Goal: Transaction & Acquisition: Purchase product/service

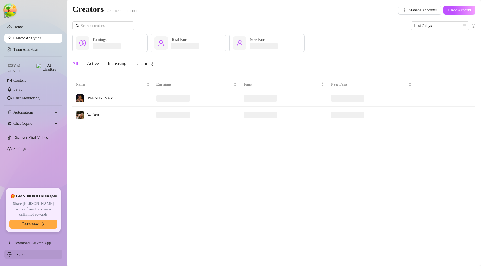
click at [23, 255] on link "Log out" at bounding box center [19, 255] width 12 height 4
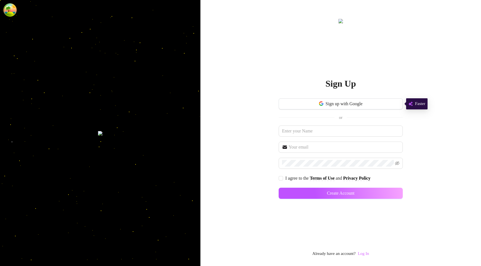
click at [365, 253] on link "Log In" at bounding box center [362, 254] width 11 height 4
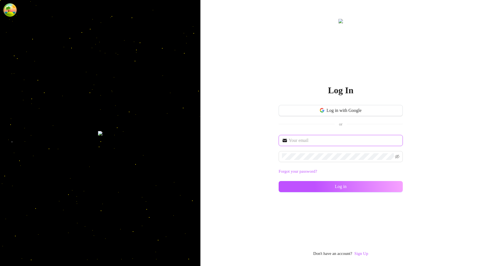
click at [320, 137] on input "text" at bounding box center [343, 140] width 111 height 7
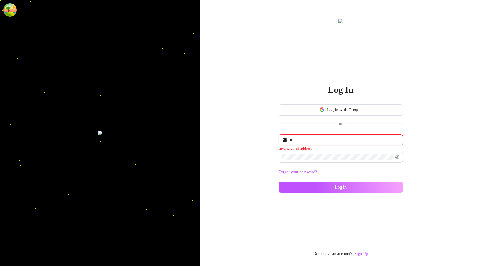
type input "i"
type input "[EMAIL_ADDRESS][DOMAIN_NAME]"
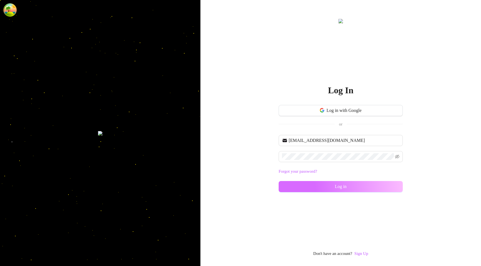
click at [309, 187] on button "Log in" at bounding box center [340, 186] width 124 height 11
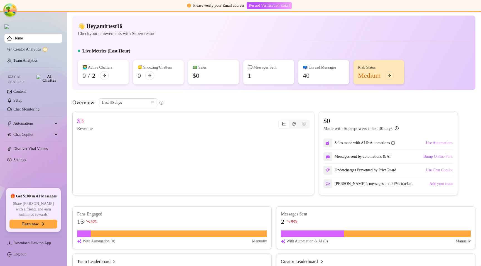
click at [243, 99] on div "Overview Last 30 days" at bounding box center [273, 102] width 403 height 9
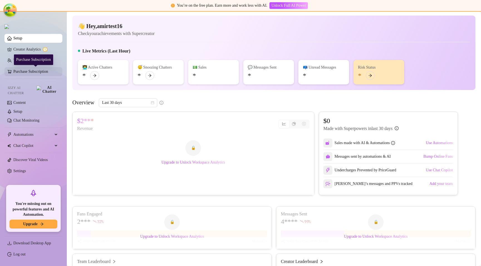
click at [37, 74] on link "Purchase Subscription" at bounding box center [35, 71] width 44 height 9
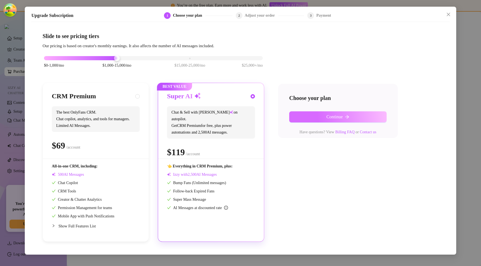
click at [317, 118] on button "Continue" at bounding box center [337, 117] width 97 height 11
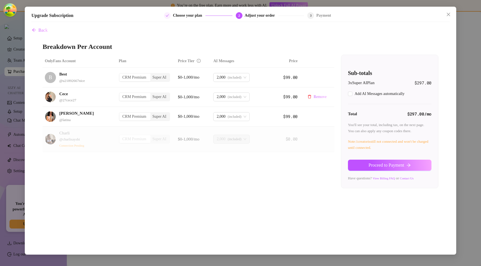
checkbox input "true"
click at [38, 28] on span "Back" at bounding box center [42, 30] width 9 height 5
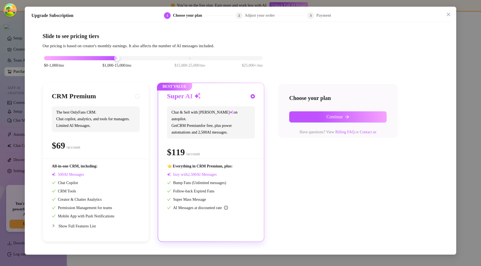
click at [463, 33] on div "Upgrade Subscription 1 Choose your plan 2 Adjust your order 3 Payment Slide to …" at bounding box center [240, 133] width 481 height 266
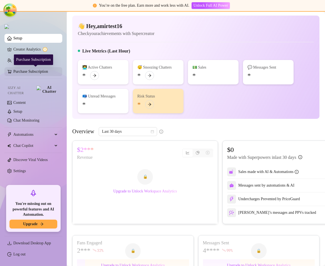
click at [20, 75] on link "Purchase Subscription" at bounding box center [35, 71] width 44 height 9
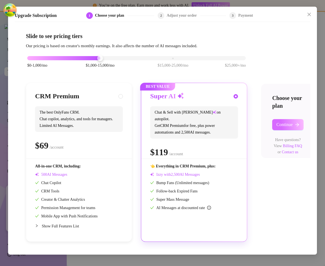
click at [287, 123] on span "Continue" at bounding box center [284, 124] width 16 height 5
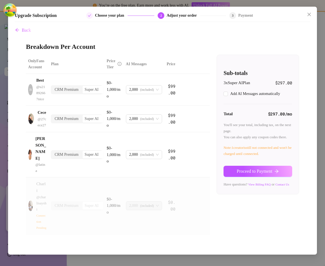
checkbox input "true"
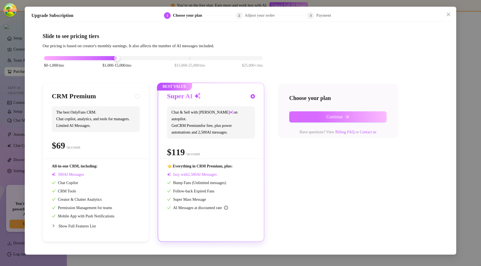
click at [308, 116] on button "Continue" at bounding box center [337, 117] width 97 height 11
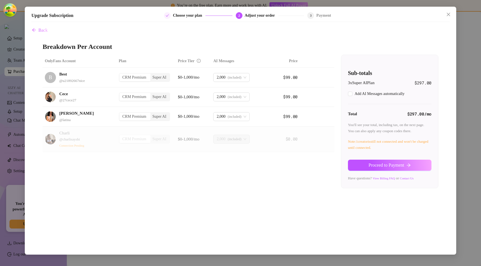
checkbox input "true"
click at [43, 31] on span "Back" at bounding box center [42, 30] width 9 height 5
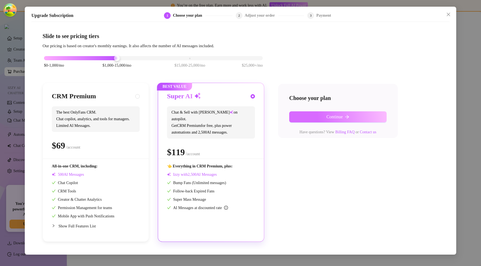
click at [329, 112] on button "Continue" at bounding box center [337, 117] width 97 height 11
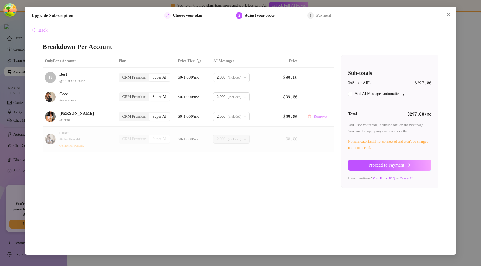
checkbox input "true"
click at [221, 120] on span "2,000" at bounding box center [220, 117] width 9 height 8
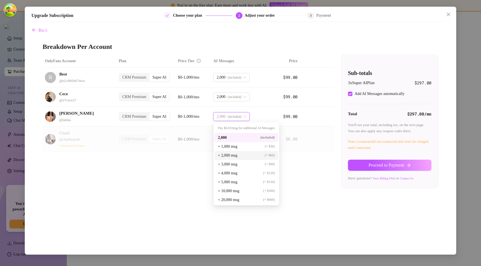
click at [224, 155] on span "+ 2,000 msg" at bounding box center [227, 156] width 19 height 6
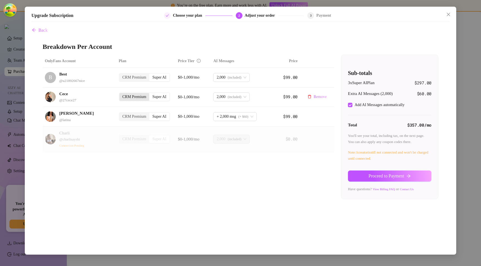
click at [132, 96] on div "CRM Premium" at bounding box center [134, 97] width 30 height 8
click at [121, 94] on input "CRM Premium" at bounding box center [121, 94] width 0 height 0
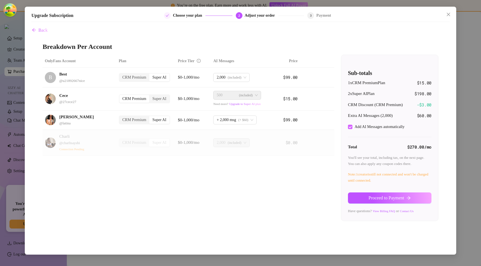
click at [357, 128] on div "Add AI Messages automatically" at bounding box center [379, 127] width 50 height 6
click at [352, 128] on input "Add AI Messages automatically" at bounding box center [350, 127] width 4 height 4
checkbox input "false"
click at [133, 76] on div "CRM Premium" at bounding box center [134, 78] width 30 height 8
click at [121, 75] on input "CRM Premium" at bounding box center [121, 75] width 0 height 0
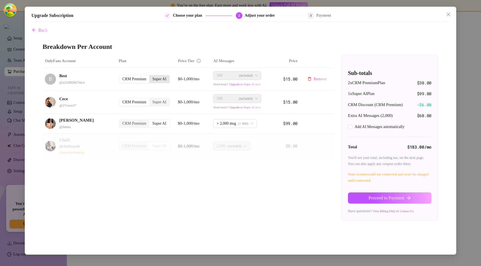
click at [164, 82] on div "Super AI" at bounding box center [159, 79] width 20 height 8
click at [150, 76] on input "Super AI" at bounding box center [150, 76] width 0 height 0
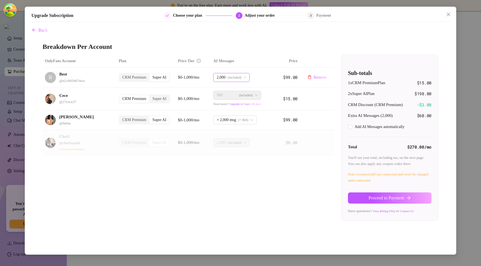
click at [221, 81] on span "2,000" at bounding box center [220, 77] width 9 height 8
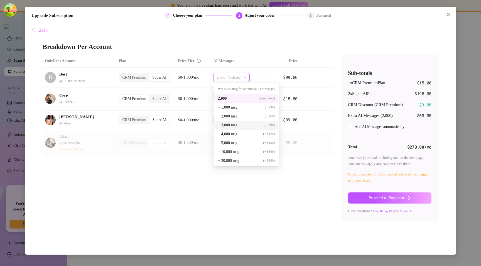
click at [219, 133] on span "+ 4,000 msg" at bounding box center [227, 134] width 19 height 6
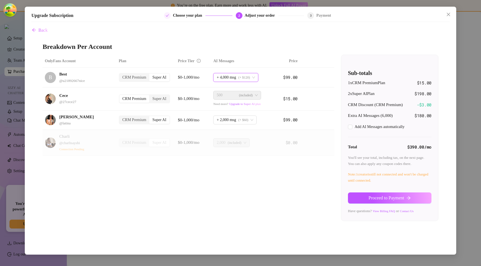
click at [187, 164] on div "OnlyFans Account Plan Price Tier AI Messages Price B Best @ u21892667nice CRM P…" at bounding box center [240, 138] width 395 height 167
click at [139, 142] on div "CRM Premium" at bounding box center [134, 143] width 30 height 8
click at [371, 194] on button "Proceed to Payment" at bounding box center [389, 198] width 83 height 11
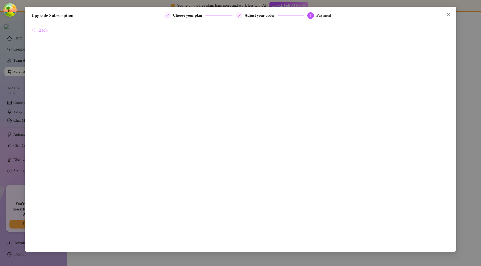
click at [41, 31] on span "Back" at bounding box center [42, 30] width 9 height 5
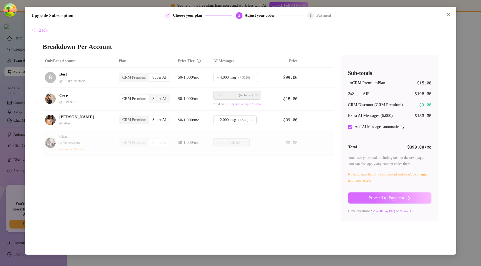
click at [381, 204] on button "Proceed to Payment" at bounding box center [389, 198] width 83 height 11
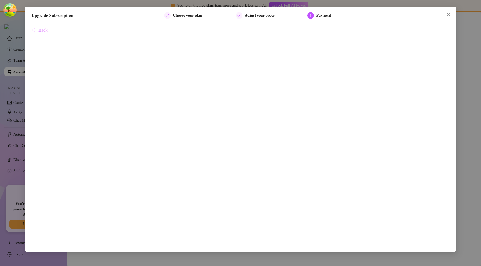
click at [48, 34] on button "Back" at bounding box center [39, 30] width 16 height 11
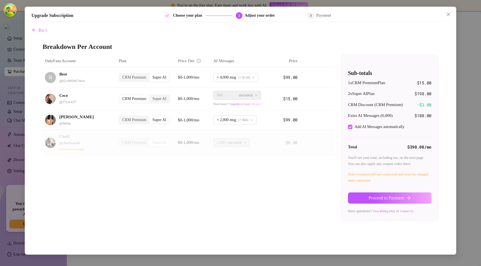
click at [353, 128] on span "Add AI Messages automatically" at bounding box center [379, 127] width 54 height 6
click at [352, 128] on input "Add AI Messages automatically" at bounding box center [350, 127] width 4 height 4
checkbox input "false"
click at [371, 199] on span "Proceed to Payment" at bounding box center [386, 198] width 36 height 5
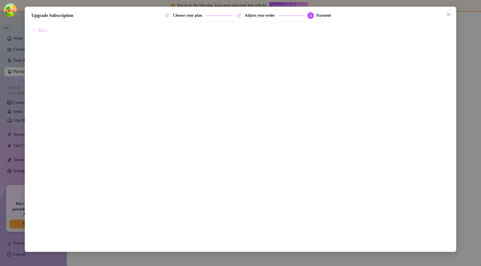
click at [47, 32] on span "Back" at bounding box center [42, 30] width 9 height 5
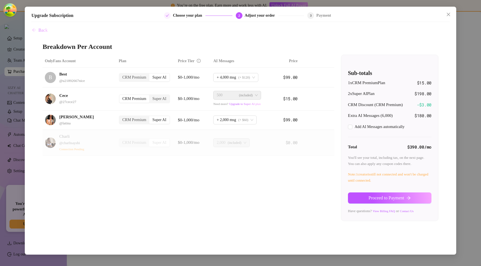
checkbox input "true"
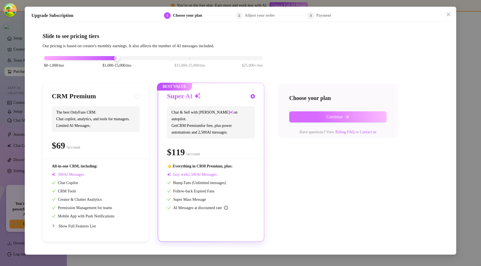
click at [357, 116] on button "Continue" at bounding box center [337, 117] width 97 height 11
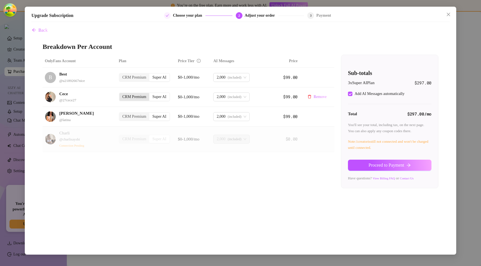
click at [143, 96] on div "CRM Premium" at bounding box center [134, 97] width 30 height 8
click at [121, 94] on input "CRM Premium" at bounding box center [121, 94] width 0 height 0
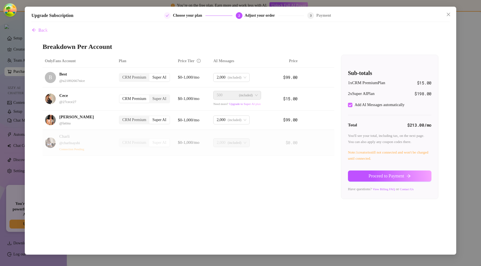
click at [369, 104] on div "Add AI Messages automatically" at bounding box center [379, 105] width 50 height 6
click at [352, 104] on input "Add AI Messages automatically" at bounding box center [350, 105] width 4 height 4
checkbox input "false"
click at [140, 121] on div "CRM Premium" at bounding box center [134, 120] width 30 height 8
click at [121, 117] on input "CRM Premium" at bounding box center [121, 117] width 0 height 0
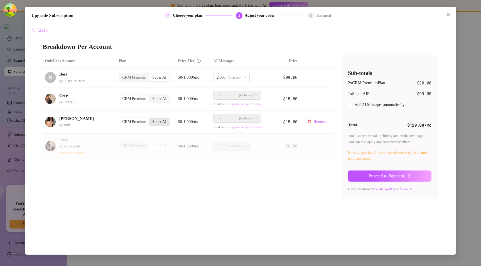
click at [161, 121] on div "Super AI" at bounding box center [159, 122] width 20 height 8
click at [150, 119] on input "Super AI" at bounding box center [150, 119] width 0 height 0
click at [225, 119] on span "2,000" at bounding box center [220, 120] width 9 height 8
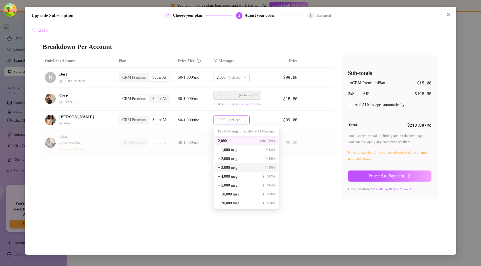
click at [226, 171] on div "+ 3,000 msg (+ $90)" at bounding box center [245, 168] width 63 height 9
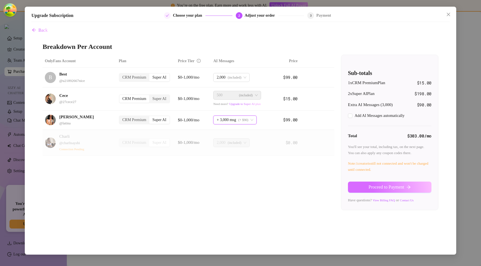
click at [361, 190] on button "Proceed to Payment" at bounding box center [389, 187] width 83 height 11
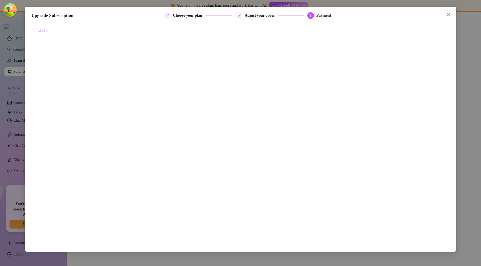
click at [42, 27] on button "Back" at bounding box center [39, 30] width 16 height 11
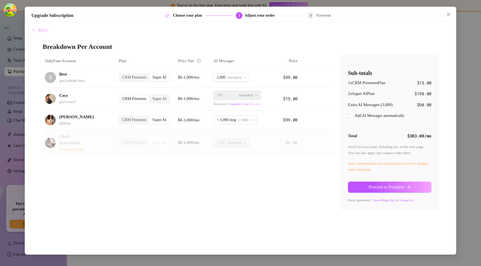
click at [40, 30] on span "Back" at bounding box center [42, 30] width 9 height 5
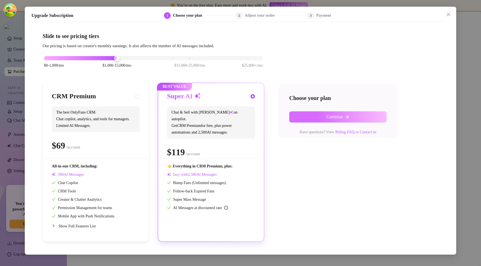
click at [308, 118] on button "Continue" at bounding box center [337, 117] width 97 height 11
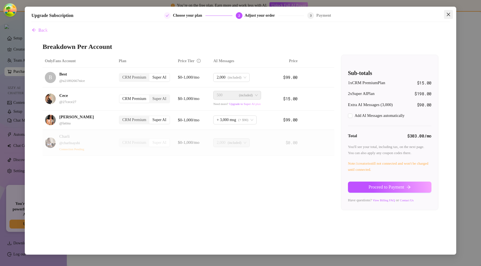
click at [448, 14] on icon "close" at bounding box center [448, 14] width 4 height 4
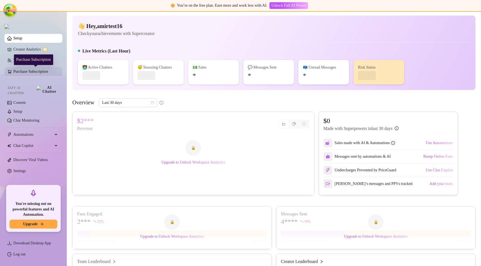
click at [42, 75] on link "Purchase Subscription" at bounding box center [35, 71] width 44 height 9
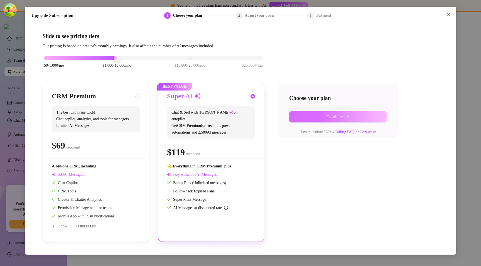
click at [318, 115] on button "Continue" at bounding box center [337, 117] width 97 height 11
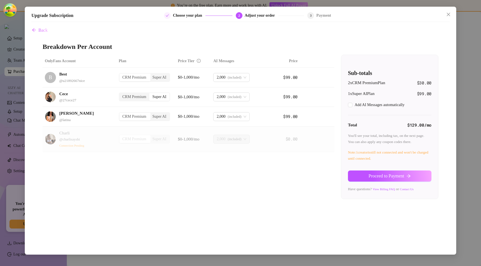
checkbox input "true"
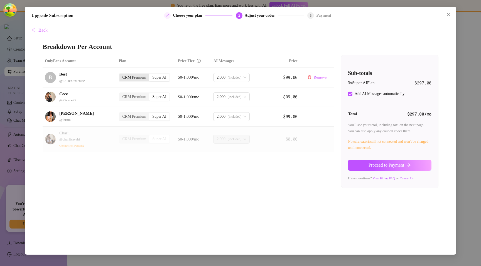
click at [139, 80] on div "CRM Premium" at bounding box center [134, 78] width 30 height 8
click at [121, 75] on input "CRM Premium" at bounding box center [121, 75] width 0 height 0
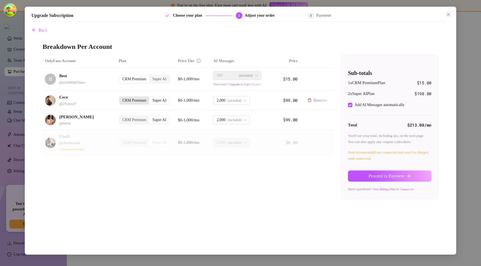
click at [133, 97] on div "CRM Premium" at bounding box center [134, 101] width 30 height 8
click at [121, 98] on input "CRM Premium" at bounding box center [121, 98] width 0 height 0
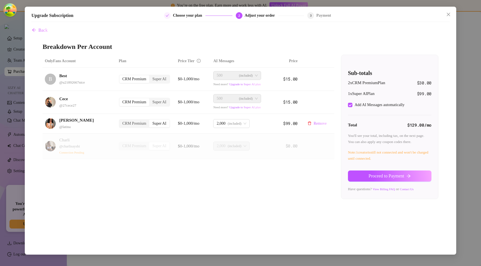
click at [128, 128] on div "CRM Premium Super AI" at bounding box center [144, 123] width 51 height 9
click at [129, 126] on div "CRM Premium" at bounding box center [134, 124] width 30 height 8
click at [121, 121] on input "CRM Premium" at bounding box center [121, 121] width 0 height 0
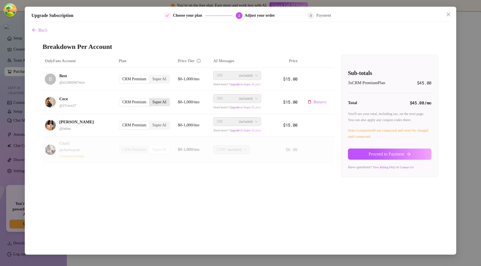
click at [163, 100] on div "Super AI" at bounding box center [159, 102] width 20 height 8
click at [150, 99] on input "Super AI" at bounding box center [150, 99] width 0 height 0
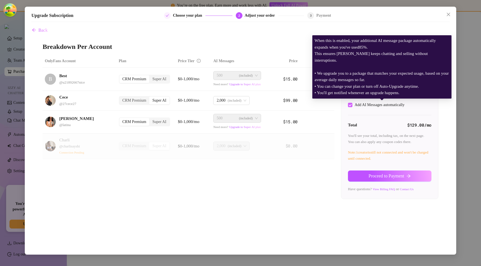
click at [377, 105] on div "Add AI Messages automatically" at bounding box center [379, 105] width 50 height 6
click at [352, 105] on input "Add AI Messages automatically" at bounding box center [350, 105] width 4 height 4
checkbox input "false"
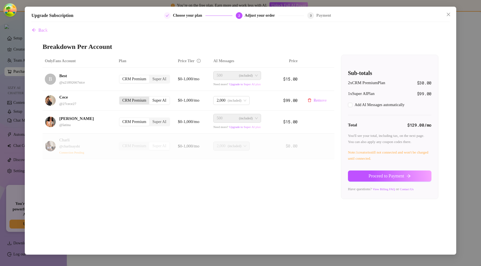
click at [128, 98] on div "CRM Premium" at bounding box center [134, 101] width 30 height 8
click at [121, 98] on input "CRM Premium" at bounding box center [121, 98] width 0 height 0
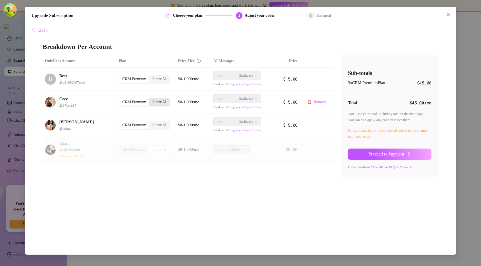
click at [163, 103] on div "Super AI" at bounding box center [159, 102] width 20 height 8
click at [150, 99] on input "Super AI" at bounding box center [150, 99] width 0 height 0
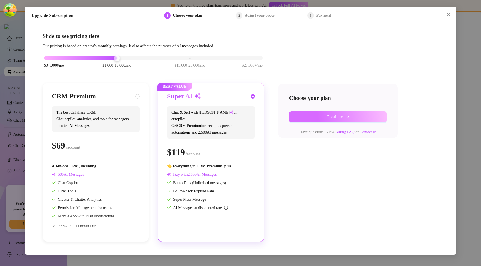
click at [306, 122] on button "Continue" at bounding box center [337, 117] width 97 height 11
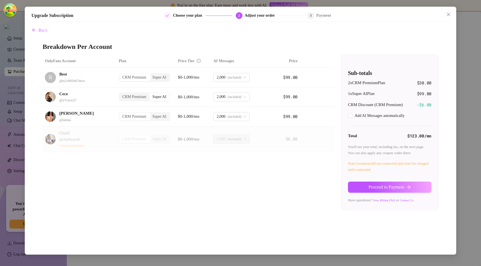
checkbox input "true"
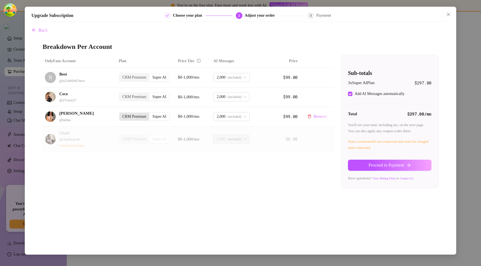
click at [128, 117] on div "CRM Premium" at bounding box center [134, 117] width 30 height 8
click at [121, 114] on input "CRM Premium" at bounding box center [121, 114] width 0 height 0
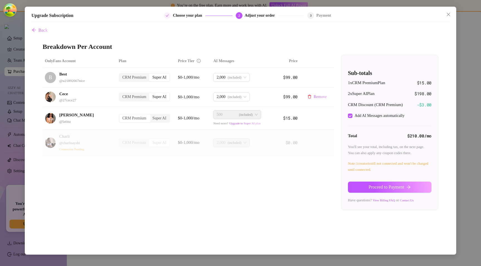
click at [128, 96] on div "CRM Premium" at bounding box center [134, 97] width 30 height 8
click at [121, 94] on input "CRM Premium" at bounding box center [121, 94] width 0 height 0
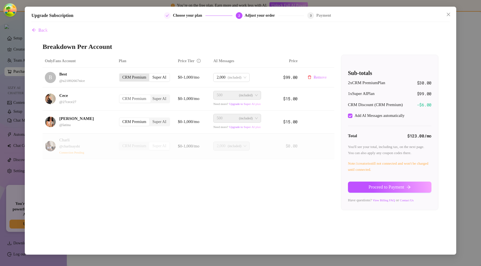
click at [132, 78] on div "CRM Premium" at bounding box center [134, 78] width 30 height 8
click at [121, 75] on input "CRM Premium" at bounding box center [121, 75] width 0 height 0
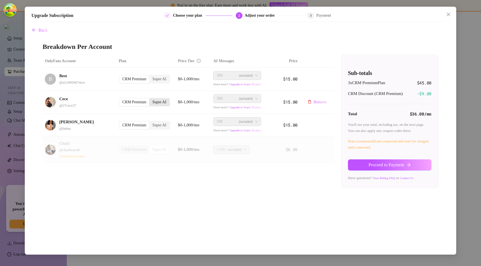
click at [159, 101] on div "Super AI" at bounding box center [159, 102] width 20 height 8
click at [150, 99] on input "Super AI" at bounding box center [150, 99] width 0 height 0
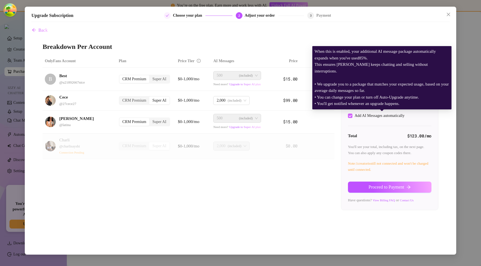
click at [376, 115] on div "Add AI Messages automatically" at bounding box center [379, 116] width 50 height 6
click at [352, 115] on input "Add AI Messages automatically" at bounding box center [350, 116] width 4 height 4
checkbox input "false"
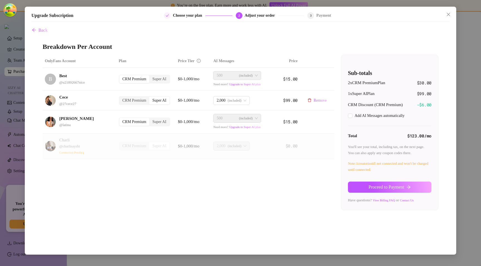
click at [128, 97] on div "CRM Premium" at bounding box center [134, 101] width 30 height 8
click at [121, 98] on input "CRM Premium" at bounding box center [121, 98] width 0 height 0
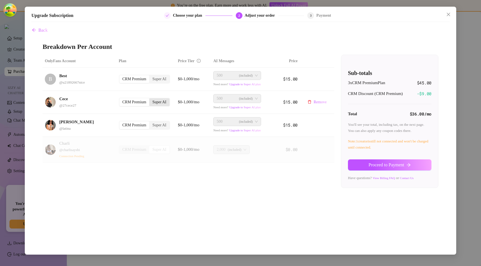
click at [169, 101] on div "Super AI" at bounding box center [159, 102] width 20 height 8
click at [150, 99] on input "Super AI" at bounding box center [150, 99] width 0 height 0
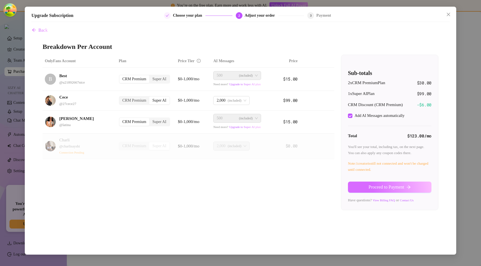
click at [387, 191] on button "Proceed to Payment" at bounding box center [389, 187] width 83 height 11
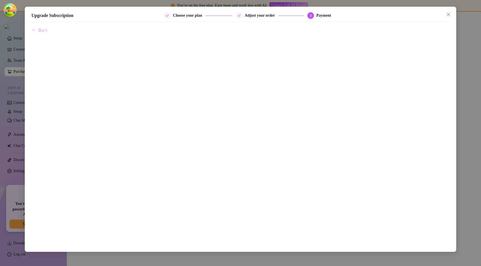
click at [39, 28] on span "Back" at bounding box center [42, 30] width 9 height 5
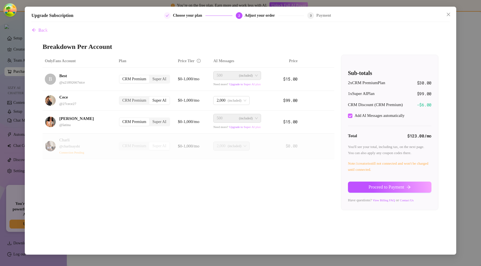
click at [355, 114] on div "Add AI Messages automatically" at bounding box center [379, 116] width 50 height 6
click at [352, 114] on input "Add AI Messages automatically" at bounding box center [350, 116] width 4 height 4
checkbox input "false"
click at [358, 193] on button "Proceed to Payment" at bounding box center [389, 187] width 83 height 11
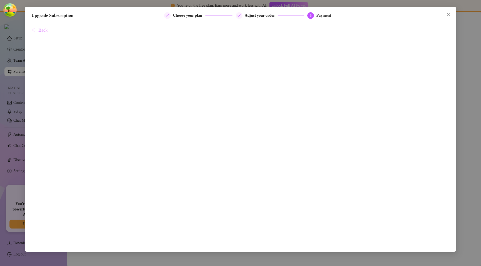
click at [47, 29] on span "Back" at bounding box center [42, 30] width 9 height 5
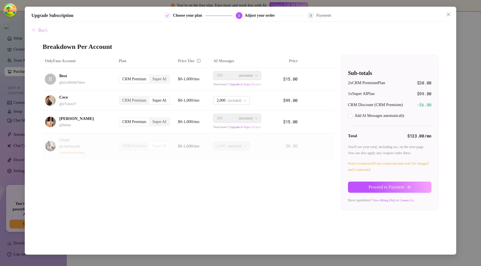
checkbox input "true"
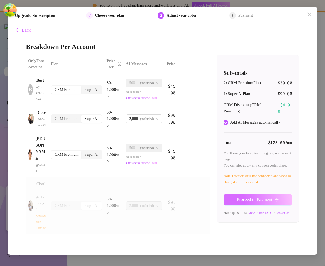
click at [252, 202] on span "Proceed to Payment" at bounding box center [255, 199] width 36 height 5
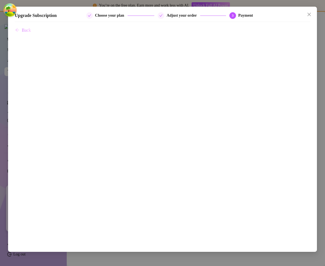
click at [26, 31] on span "Back" at bounding box center [26, 30] width 9 height 5
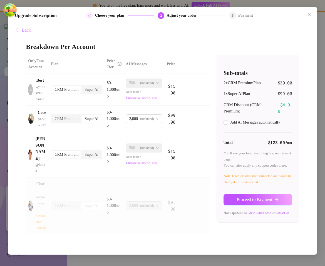
checkbox input "true"
click at [258, 202] on span "Proceed to Payment" at bounding box center [255, 199] width 36 height 5
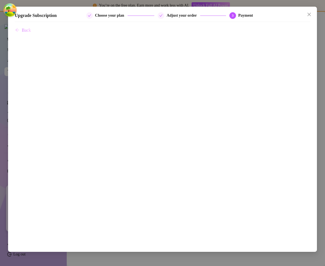
click at [18, 28] on icon "arrow-left" at bounding box center [17, 30] width 4 height 4
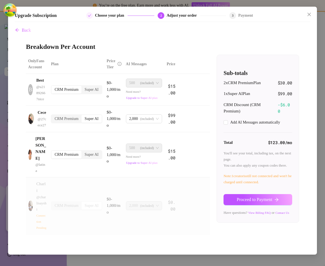
checkbox input "true"
click at [247, 202] on span "Proceed to Payment" at bounding box center [255, 199] width 36 height 5
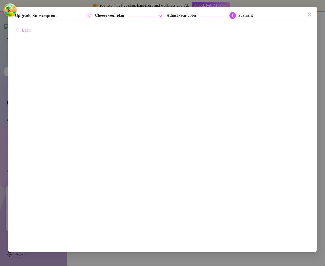
click at [28, 30] on span "Back" at bounding box center [26, 30] width 9 height 5
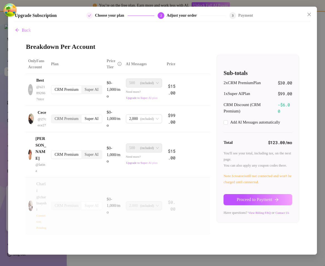
checkbox input "true"
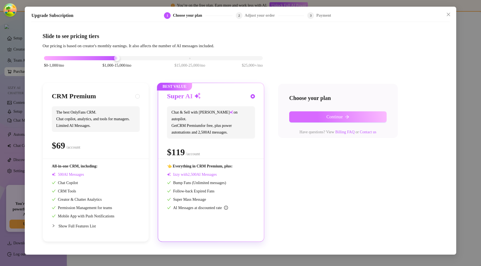
click at [306, 116] on button "Continue" at bounding box center [337, 117] width 97 height 11
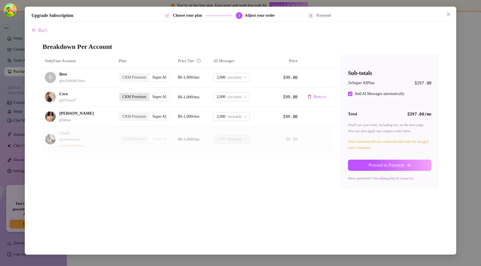
click at [138, 97] on div "CRM Premium" at bounding box center [134, 97] width 30 height 8
click at [121, 94] on input "CRM Premium" at bounding box center [121, 94] width 0 height 0
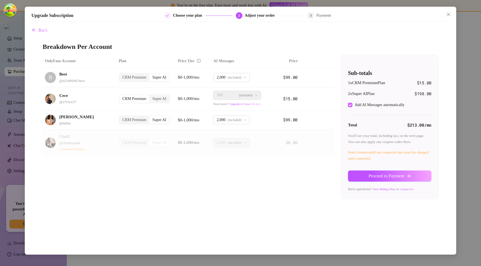
click at [366, 104] on div "Add AI Messages automatically" at bounding box center [379, 105] width 50 height 6
click at [352, 104] on input "Add AI Messages automatically" at bounding box center [350, 105] width 4 height 4
checkbox input "false"
click at [42, 28] on span "Back" at bounding box center [42, 30] width 9 height 5
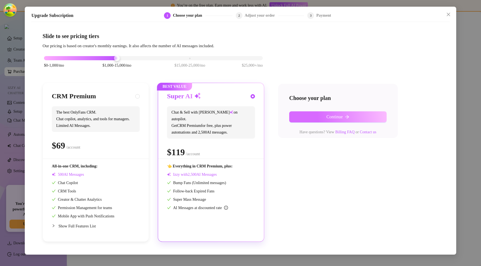
click at [331, 117] on span "Continue" at bounding box center [334, 117] width 16 height 5
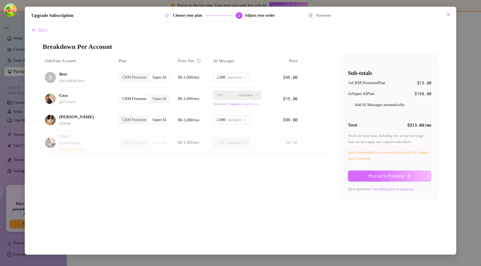
click at [360, 175] on button "Proceed to Payment" at bounding box center [389, 176] width 83 height 11
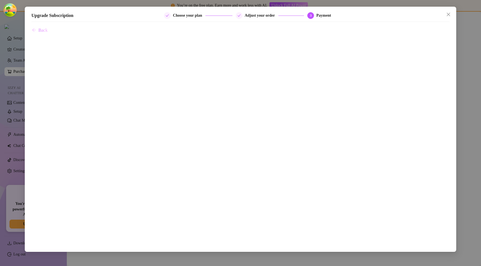
click at [43, 29] on span "Back" at bounding box center [42, 30] width 9 height 5
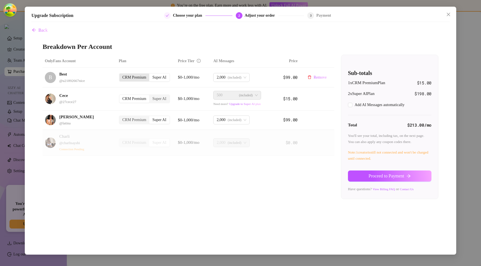
click at [133, 79] on div "CRM Premium" at bounding box center [134, 78] width 30 height 8
click at [121, 75] on input "CRM Premium" at bounding box center [121, 75] width 0 height 0
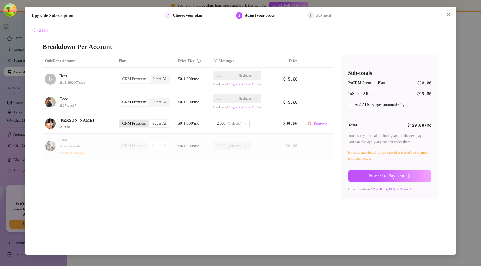
click at [133, 124] on div "CRM Premium" at bounding box center [134, 124] width 30 height 8
click at [121, 121] on input "CRM Premium" at bounding box center [121, 121] width 0 height 0
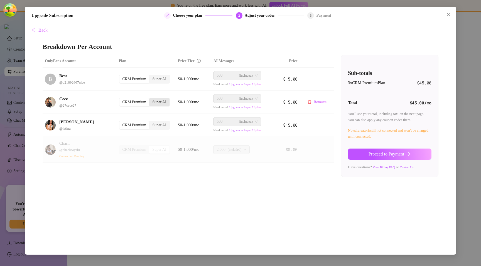
click at [159, 99] on div "Super AI" at bounding box center [159, 102] width 20 height 8
click at [150, 99] on input "Super AI" at bounding box center [150, 99] width 0 height 0
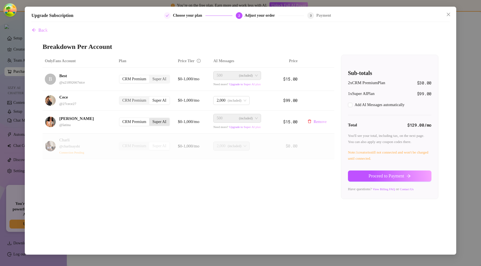
click at [159, 120] on div "Super AI" at bounding box center [159, 122] width 20 height 8
click at [150, 119] on input "Super AI" at bounding box center [150, 119] width 0 height 0
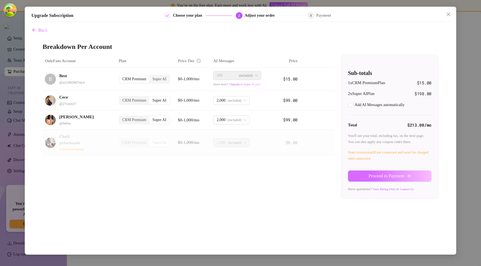
click at [367, 179] on button "Proceed to Payment" at bounding box center [389, 176] width 83 height 11
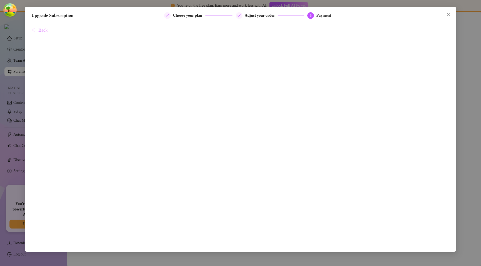
click at [33, 30] on icon "arrow-left" at bounding box center [34, 30] width 4 height 4
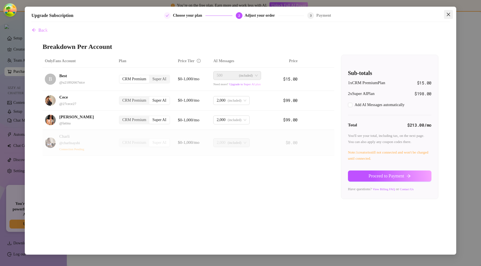
click at [446, 18] on button "Close" at bounding box center [448, 14] width 9 height 9
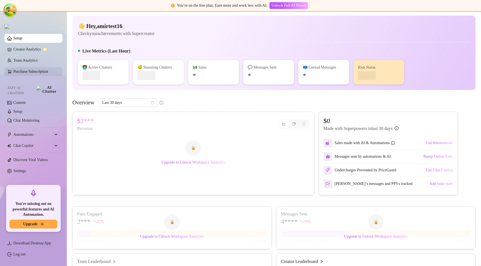
click at [23, 72] on link "Purchase Subscription" at bounding box center [35, 71] width 44 height 9
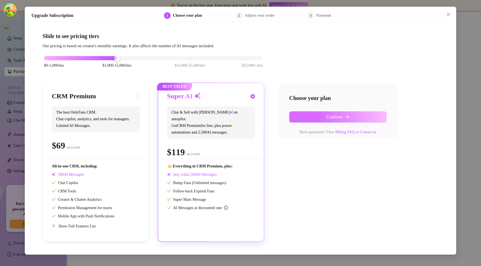
click at [318, 117] on button "Continue" at bounding box center [337, 117] width 97 height 11
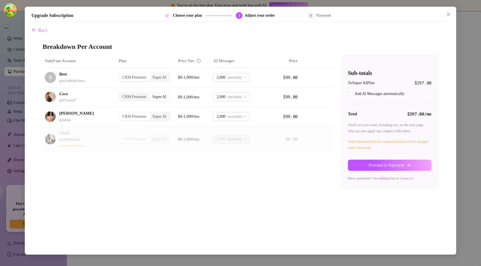
checkbox input "true"
click at [127, 98] on div "CRM Premium" at bounding box center [134, 97] width 30 height 8
click at [121, 94] on input "CRM Premium" at bounding box center [121, 94] width 0 height 0
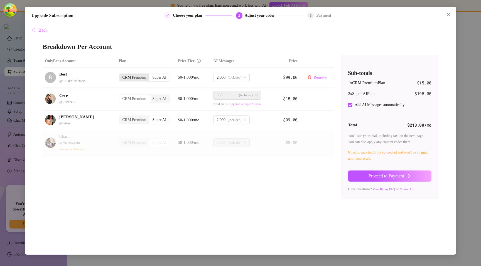
click at [129, 76] on div "CRM Premium" at bounding box center [134, 78] width 30 height 8
click at [121, 75] on input "CRM Premium" at bounding box center [121, 75] width 0 height 0
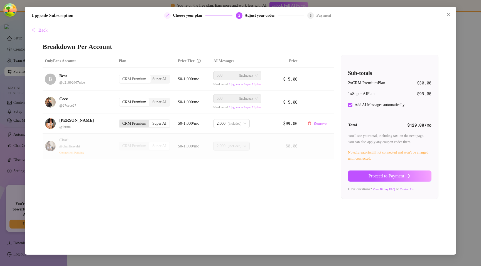
click at [129, 123] on div "CRM Premium" at bounding box center [134, 124] width 30 height 8
click at [121, 121] on input "CRM Premium" at bounding box center [121, 121] width 0 height 0
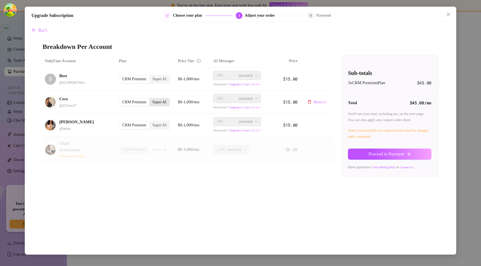
click at [161, 102] on div "Super AI" at bounding box center [159, 102] width 20 height 8
click at [150, 99] on input "Super AI" at bounding box center [150, 99] width 0 height 0
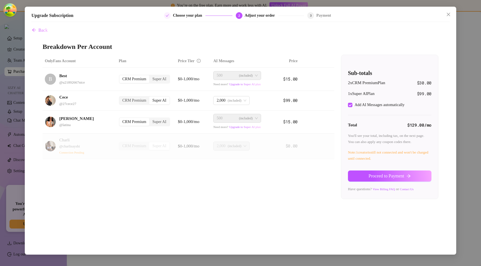
click at [356, 176] on button "Proceed to Payment" at bounding box center [389, 176] width 83 height 11
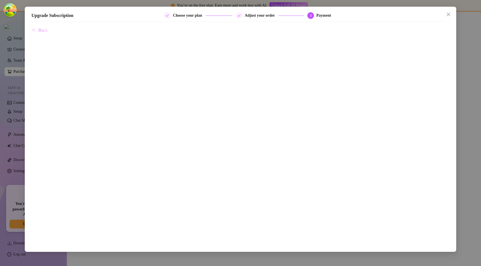
click at [39, 29] on span "Back" at bounding box center [42, 30] width 9 height 5
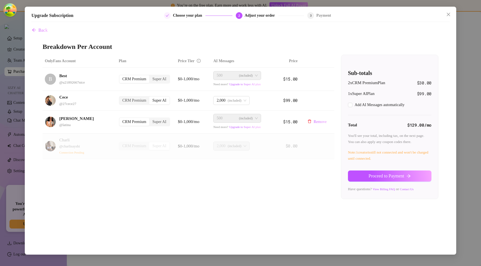
checkbox input "true"
click at [225, 204] on div "Back Breakdown Per Account OnlyFans Account Plan Price Tier AI Messages Price B…" at bounding box center [240, 137] width 418 height 225
click at [167, 80] on div "Super AI" at bounding box center [159, 79] width 20 height 8
click at [150, 76] on input "Super AI" at bounding box center [150, 76] width 0 height 0
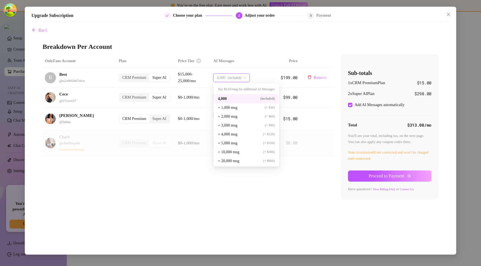
click at [233, 76] on span "(included)" at bounding box center [234, 78] width 14 height 8
click at [251, 53] on div "Breakdown Per Account OnlyFans Account Plan Price Tier AI Messages Price B Best…" at bounding box center [240, 121] width 395 height 157
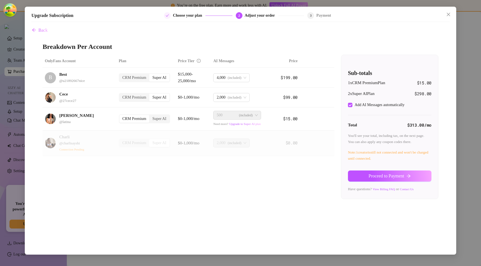
click at [211, 177] on div "OnlyFans Account Plan Price Tier AI Messages Price B Best @ u21892667nice CRM P…" at bounding box center [240, 127] width 395 height 145
click at [234, 81] on span "(included)" at bounding box center [238, 77] width 14 height 8
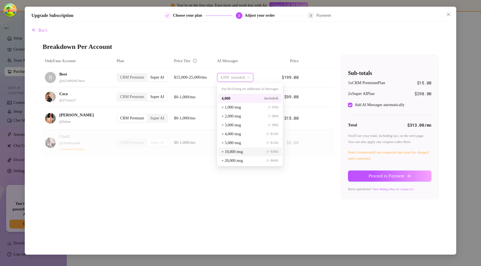
click at [231, 155] on span "+ 10,000 msg" at bounding box center [231, 152] width 21 height 6
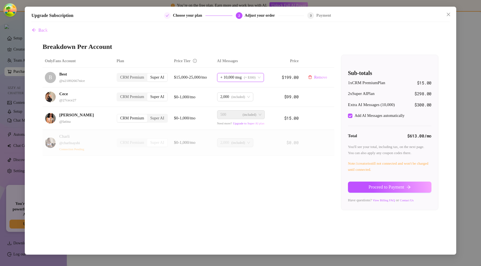
click at [228, 78] on span "+ 10,000 msg" at bounding box center [230, 77] width 21 height 8
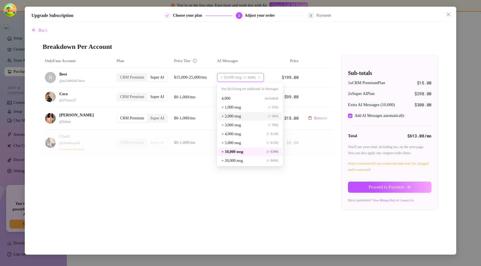
click at [227, 113] on span "+ 2,000 msg" at bounding box center [230, 116] width 19 height 6
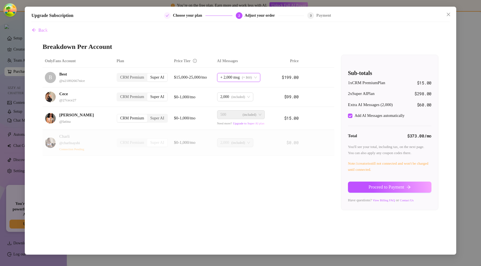
click at [205, 177] on div "OnlyFans Account Plan Price Tier AI Messages Price B Best @ u21892667nice CRM P…" at bounding box center [240, 133] width 395 height 156
click at [227, 178] on div "OnlyFans Account Plan Price Tier AI Messages Price B Best @ u21892667nice CRM P…" at bounding box center [240, 133] width 395 height 156
click at [236, 79] on span "+ 2,000 msg" at bounding box center [228, 77] width 19 height 8
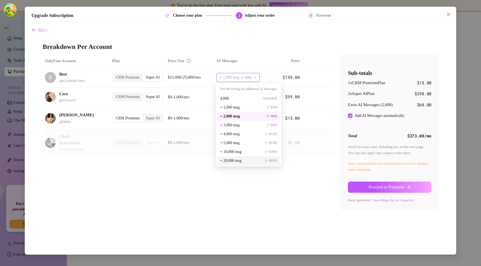
click at [235, 161] on span "+ 20,000 msg" at bounding box center [230, 161] width 21 height 6
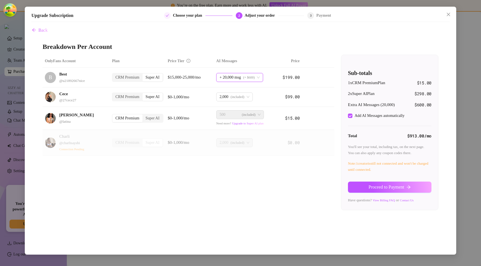
click at [229, 174] on div "OnlyFans Account Plan Price Tier AI Messages Price B Best @ u21892667nice CRM P…" at bounding box center [240, 133] width 395 height 156
click at [207, 193] on div "OnlyFans Account Plan Price Tier AI Messages Price B Best @ u21892667nice CRM P…" at bounding box center [240, 133] width 395 height 156
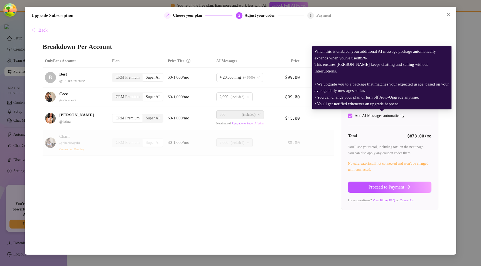
click at [363, 115] on div "Add AI Messages automatically" at bounding box center [379, 116] width 50 height 6
click at [352, 115] on input "Add AI Messages automatically" at bounding box center [350, 116] width 4 height 4
checkbox input "false"
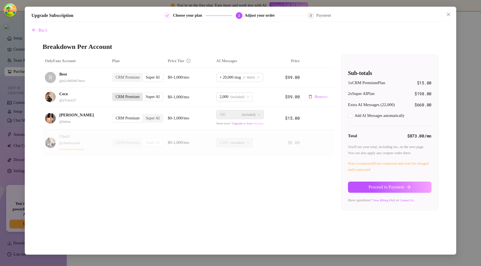
click at [120, 99] on div "CRM Premium" at bounding box center [127, 97] width 30 height 8
click at [114, 94] on input "CRM Premium" at bounding box center [114, 94] width 0 height 0
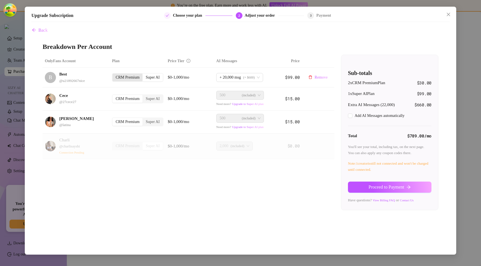
click at [124, 76] on div "CRM Premium" at bounding box center [127, 78] width 30 height 8
click at [114, 75] on input "CRM Premium" at bounding box center [114, 75] width 0 height 0
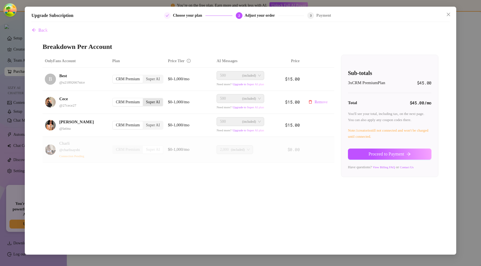
click at [146, 100] on div "Super AI" at bounding box center [153, 102] width 20 height 8
click at [144, 99] on input "Super AI" at bounding box center [144, 99] width 0 height 0
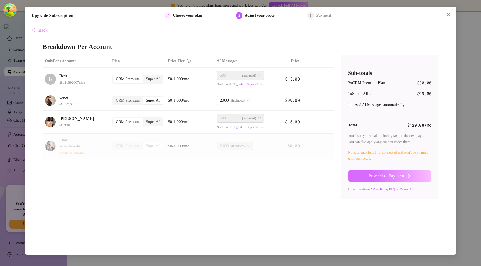
click at [361, 176] on button "Proceed to Payment" at bounding box center [389, 176] width 83 height 11
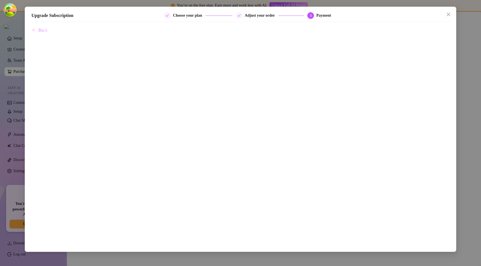
click at [43, 29] on span "Back" at bounding box center [42, 30] width 9 height 5
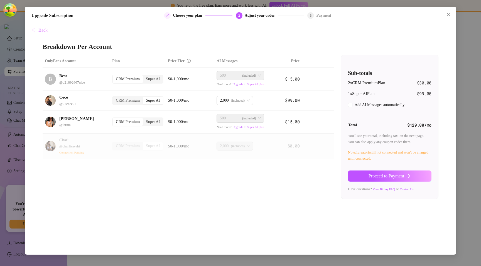
click at [41, 29] on span "Back" at bounding box center [42, 30] width 9 height 5
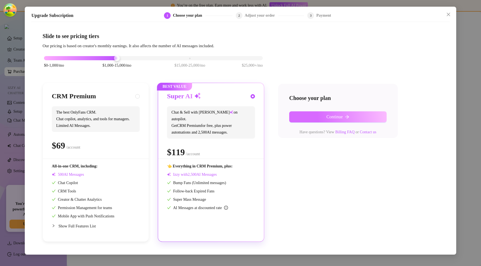
click at [312, 120] on button "Continue" at bounding box center [337, 117] width 97 height 11
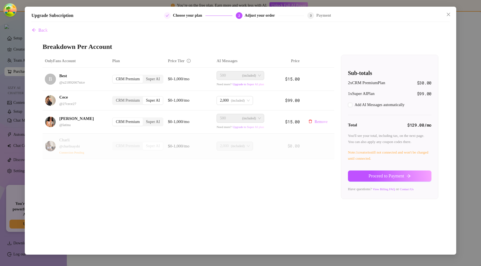
click at [241, 127] on span "Upgrade to Super AI plan" at bounding box center [247, 126] width 31 height 3
click at [127, 101] on div "CRM Premium" at bounding box center [128, 101] width 30 height 8
click at [114, 98] on input "CRM Premium" at bounding box center [114, 98] width 0 height 0
click at [125, 120] on div "CRM Premium" at bounding box center [128, 124] width 30 height 8
click at [114, 121] on input "CRM Premium" at bounding box center [114, 121] width 0 height 0
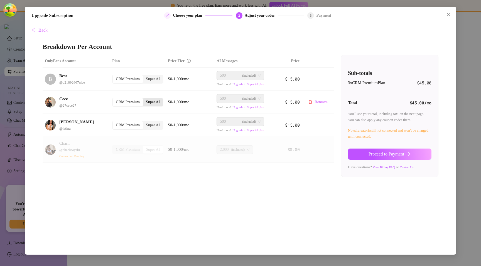
click at [150, 103] on div "Super AI" at bounding box center [153, 102] width 20 height 8
click at [144, 99] on input "Super AI" at bounding box center [144, 99] width 0 height 0
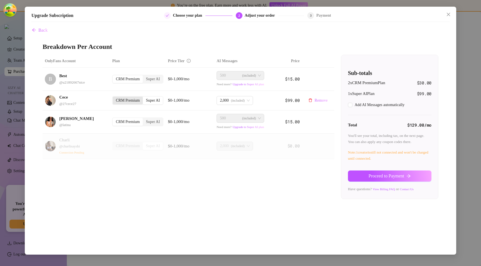
click at [130, 101] on div "CRM Premium" at bounding box center [128, 101] width 30 height 8
click at [114, 98] on input "CRM Premium" at bounding box center [114, 98] width 0 height 0
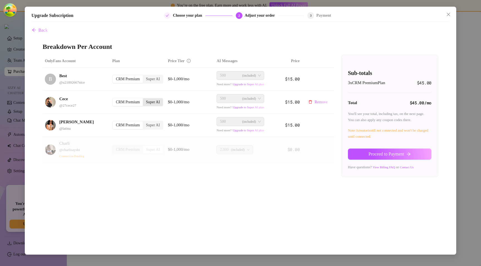
click at [152, 102] on div "Super AI" at bounding box center [153, 102] width 20 height 8
click at [144, 99] on input "Super AI" at bounding box center [144, 99] width 0 height 0
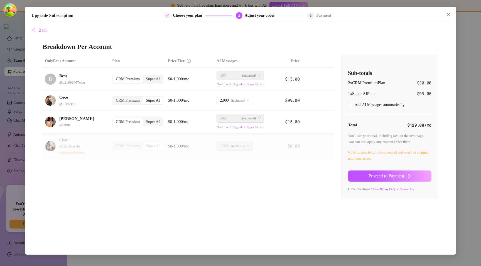
click at [241, 190] on div "OnlyFans Account Plan Price Tier AI Messages Price B Best @ u21892667nice CRM P…" at bounding box center [240, 127] width 395 height 145
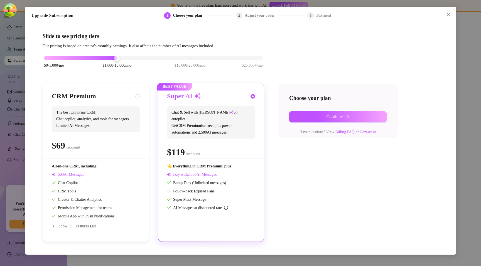
click at [340, 81] on div "$0-1,000/mo $1,000-15,000/mo $15,000-25,000/mo $25,000+/mo CRM Premium The best…" at bounding box center [240, 145] width 395 height 193
click at [334, 117] on span "Continue" at bounding box center [334, 117] width 16 height 5
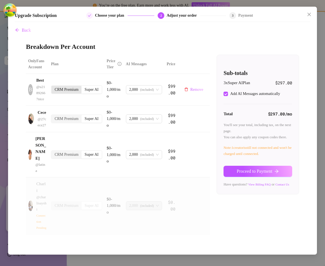
click at [71, 90] on div "CRM Premium" at bounding box center [66, 90] width 30 height 8
click at [53, 87] on input "CRM Premium" at bounding box center [53, 87] width 0 height 0
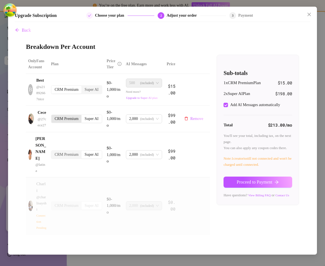
click at [71, 123] on div "CRM Premium" at bounding box center [66, 119] width 30 height 8
click at [53, 116] on input "CRM Premium" at bounding box center [53, 116] width 0 height 0
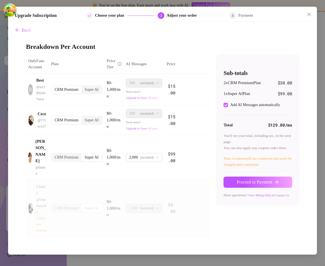
click at [245, 108] on div "Add AI Messages automatically" at bounding box center [255, 105] width 50 height 6
click at [228, 107] on input "Add AI Messages automatically" at bounding box center [226, 105] width 4 height 4
checkbox input "false"
click at [254, 185] on span "Proceed to Payment" at bounding box center [255, 182] width 36 height 5
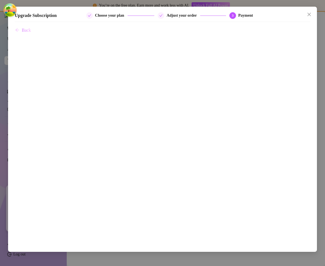
click at [24, 30] on span "Back" at bounding box center [26, 30] width 9 height 5
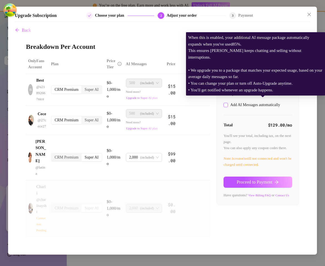
click at [241, 107] on div "Add AI Messages automatically" at bounding box center [255, 105] width 50 height 6
click at [228, 107] on input "Add AI Messages automatically" at bounding box center [226, 105] width 4 height 4
checkbox input "true"
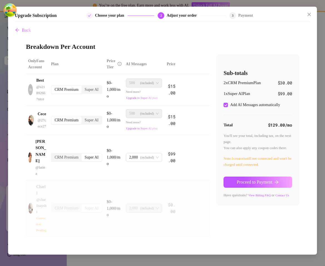
click at [301, 6] on div "Upgrade Subscription Choose your plan 2 Adjust your order 3 Payment Back Breakd…" at bounding box center [162, 133] width 325 height 266
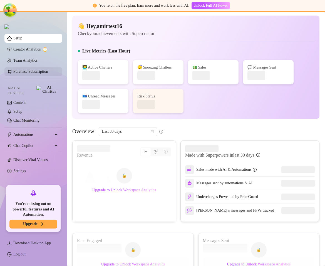
click at [33, 74] on link "Purchase Subscription" at bounding box center [35, 71] width 44 height 9
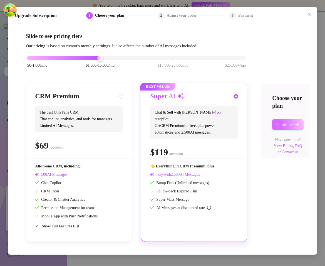
click at [293, 125] on span "Continue" at bounding box center [284, 124] width 16 height 5
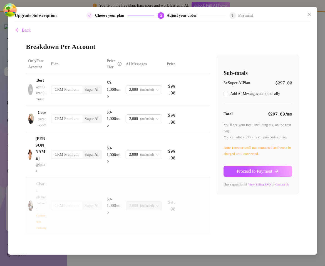
checkbox input "true"
click at [250, 174] on span "Proceed to Payment" at bounding box center [255, 171] width 36 height 5
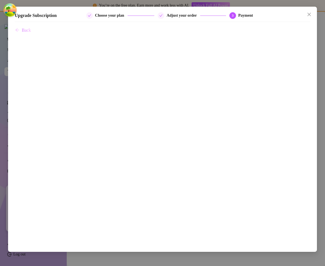
click at [29, 31] on span "Back" at bounding box center [26, 30] width 9 height 5
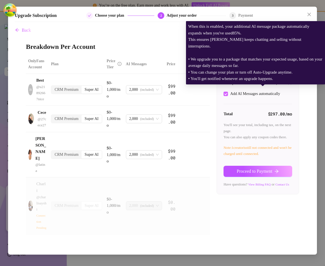
click at [243, 96] on div "Add AI Messages automatically" at bounding box center [255, 94] width 50 height 6
click at [228, 96] on input "Add AI Messages automatically" at bounding box center [226, 94] width 4 height 4
checkbox input "false"
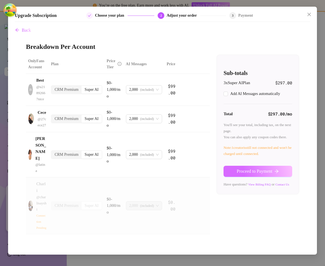
click at [243, 174] on span "Proceed to Payment" at bounding box center [255, 171] width 36 height 5
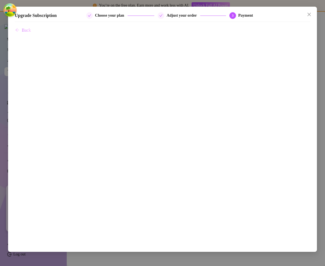
click at [24, 30] on span "Back" at bounding box center [26, 30] width 9 height 5
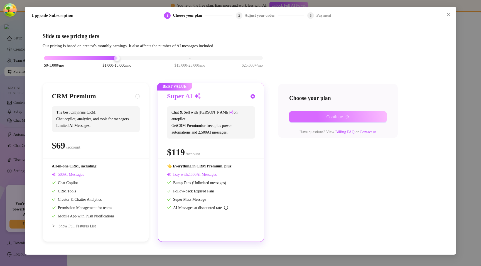
click at [346, 117] on icon "arrow-right" at bounding box center [347, 117] width 4 height 4
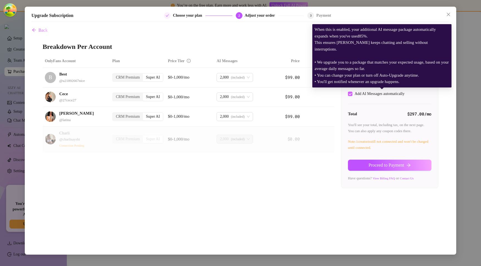
click at [358, 94] on div "Add AI Messages automatically" at bounding box center [379, 94] width 50 height 6
click at [352, 94] on input "Add AI Messages automatically" at bounding box center [350, 94] width 4 height 4
checkbox input "false"
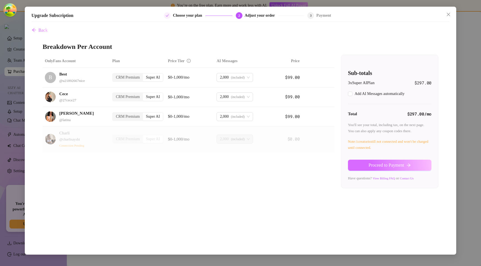
click at [368, 167] on span "Proceed to Payment" at bounding box center [386, 165] width 36 height 5
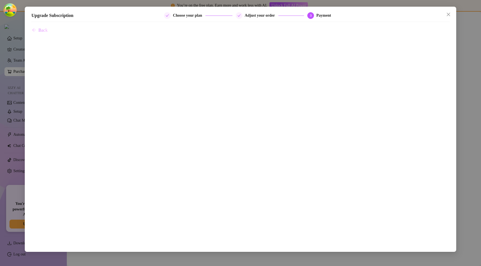
click at [44, 30] on span "Back" at bounding box center [42, 30] width 9 height 5
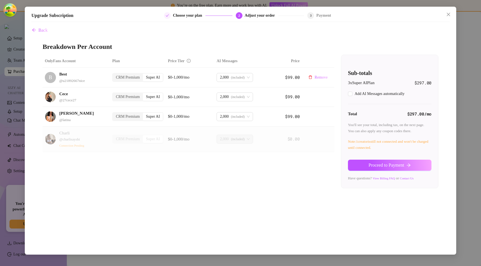
checkbox input "true"
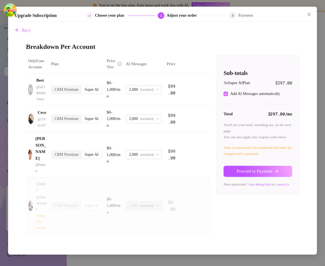
click at [246, 97] on div "Add AI Messages automatically" at bounding box center [255, 94] width 50 height 6
click at [228, 96] on input "Add AI Messages automatically" at bounding box center [226, 94] width 4 height 4
checkbox input "false"
click at [244, 174] on span "Proceed to Payment" at bounding box center [255, 171] width 36 height 5
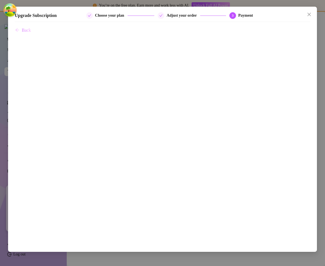
click at [25, 31] on span "Back" at bounding box center [26, 30] width 9 height 5
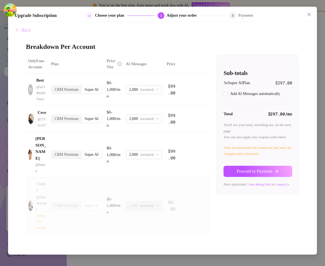
checkbox input "true"
click at [259, 174] on span "Proceed to Payment" at bounding box center [255, 171] width 36 height 5
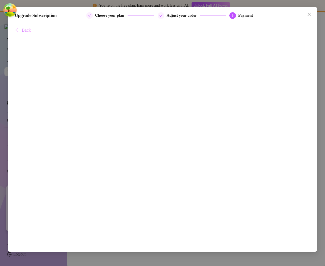
click at [27, 29] on span "Back" at bounding box center [26, 30] width 9 height 5
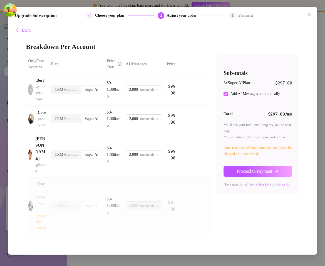
click at [251, 95] on div "Add AI Messages automatically" at bounding box center [255, 94] width 50 height 6
click at [228, 95] on input "Add AI Messages automatically" at bounding box center [226, 94] width 4 height 4
checkbox input "false"
click at [245, 174] on button "Proceed to Payment" at bounding box center [258, 171] width 69 height 11
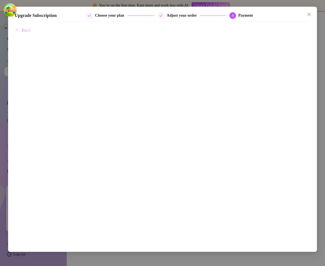
click at [26, 29] on span "Back" at bounding box center [26, 30] width 9 height 5
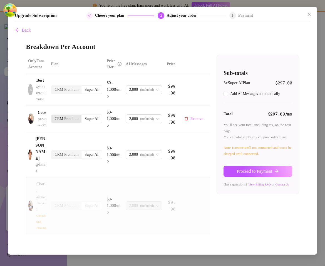
click at [58, 122] on div "CRM Premium" at bounding box center [66, 119] width 30 height 8
click at [53, 116] on input "CRM Premium" at bounding box center [53, 116] width 0 height 0
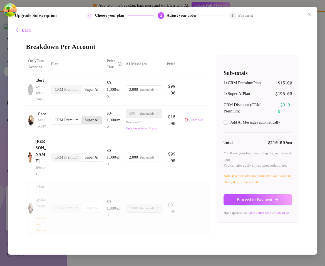
click at [97, 122] on div "Super AI" at bounding box center [91, 121] width 20 height 8
click at [83, 117] on input "Super AI" at bounding box center [83, 117] width 0 height 0
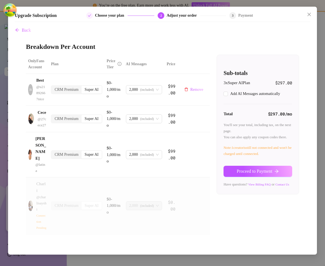
click at [67, 85] on div "CRM Premium Super AI" at bounding box center [76, 89] width 51 height 9
click at [70, 89] on div "CRM Premium" at bounding box center [66, 90] width 30 height 8
click at [53, 87] on input "CRM Premium" at bounding box center [53, 87] width 0 height 0
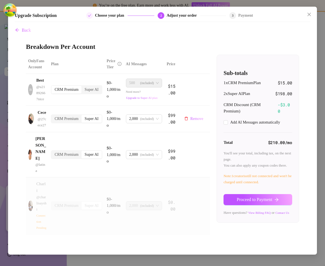
click at [68, 120] on td "CRM Premium Super AI" at bounding box center [77, 119] width 56 height 27
click at [67, 122] on div "CRM Premium" at bounding box center [66, 119] width 30 height 8
click at [53, 116] on input "CRM Premium" at bounding box center [53, 116] width 0 height 0
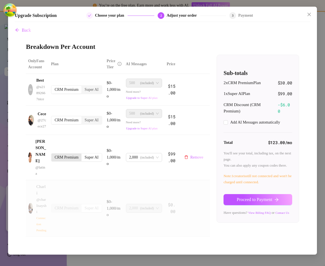
click at [63, 161] on div "CRM Premium" at bounding box center [66, 158] width 30 height 8
click at [53, 155] on input "CRM Premium" at bounding box center [53, 155] width 0 height 0
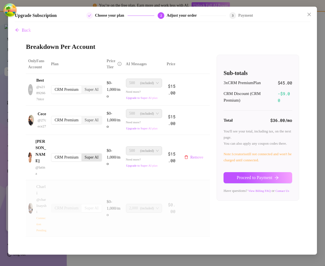
click at [96, 160] on div "Super AI" at bounding box center [91, 158] width 20 height 8
click at [83, 155] on input "Super AI" at bounding box center [83, 155] width 0 height 0
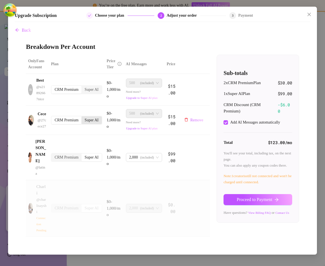
click at [95, 122] on div "Super AI" at bounding box center [91, 121] width 20 height 8
click at [83, 117] on input "Super AI" at bounding box center [83, 117] width 0 height 0
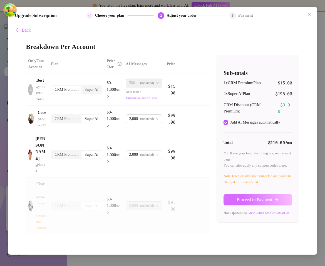
click at [277, 203] on button "Proceed to Payment" at bounding box center [258, 199] width 69 height 11
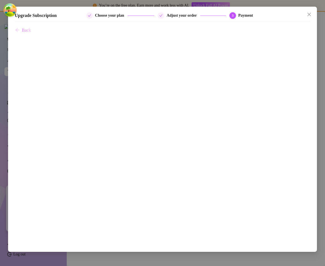
click at [21, 28] on button "Back" at bounding box center [23, 30] width 16 height 11
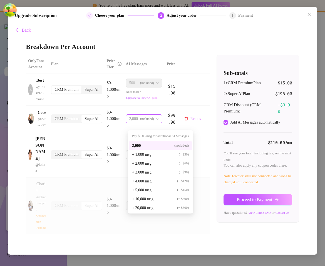
click at [142, 123] on div "2,000 (included)" at bounding box center [141, 119] width 25 height 8
click at [142, 171] on span "+ 3,000 msg" at bounding box center [141, 173] width 19 height 6
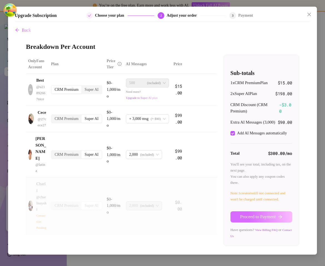
click at [254, 220] on span "Proceed to Payment" at bounding box center [258, 217] width 36 height 5
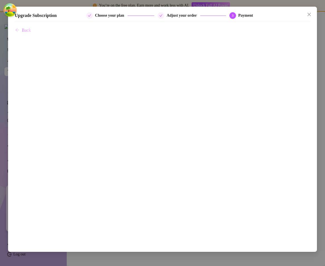
click at [29, 33] on span "Back" at bounding box center [26, 30] width 9 height 5
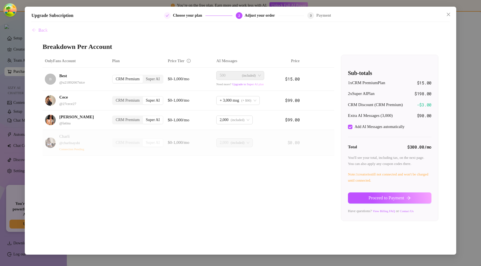
click at [41, 33] on button "Back" at bounding box center [39, 30] width 16 height 11
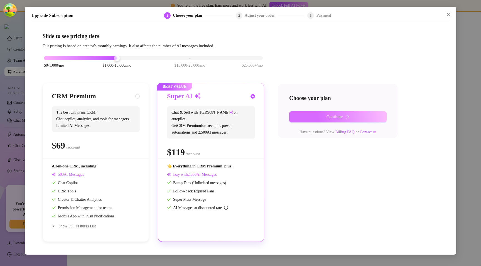
click at [322, 115] on button "Continue" at bounding box center [337, 117] width 97 height 11
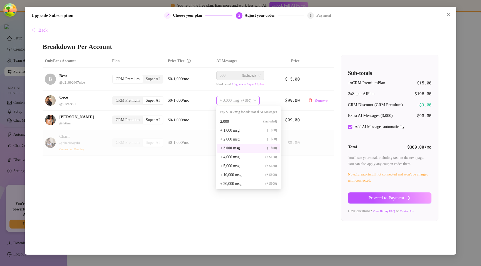
click at [227, 99] on span "+ 3,000 msg" at bounding box center [228, 101] width 19 height 8
click at [226, 174] on span "+ 10,000 msg" at bounding box center [230, 175] width 21 height 6
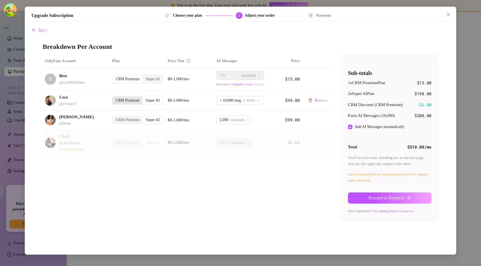
click at [129, 99] on div "CRM Premium" at bounding box center [127, 101] width 30 height 8
click at [114, 98] on input "CRM Premium" at bounding box center [114, 98] width 0 height 0
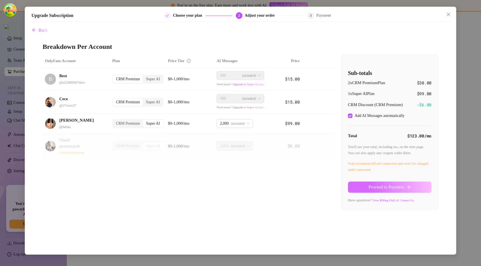
click at [365, 184] on button "Proceed to Payment" at bounding box center [389, 187] width 83 height 11
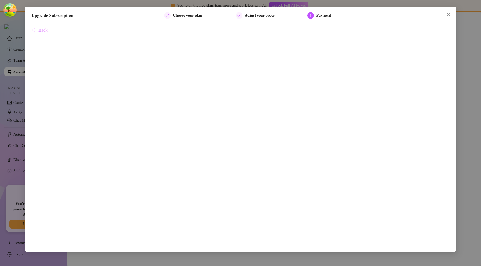
click at [37, 31] on button "Back" at bounding box center [39, 30] width 16 height 11
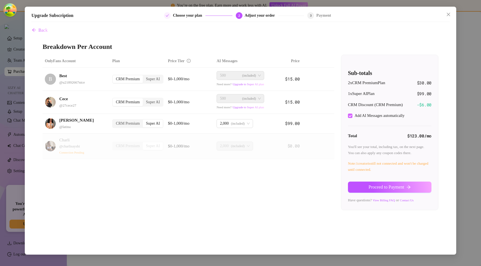
click at [348, 118] on input "Add AI Messages automatically" at bounding box center [350, 116] width 4 height 4
checkbox input "false"
click at [264, 108] on span "Upgrade to Super AI plan" at bounding box center [247, 107] width 31 height 3
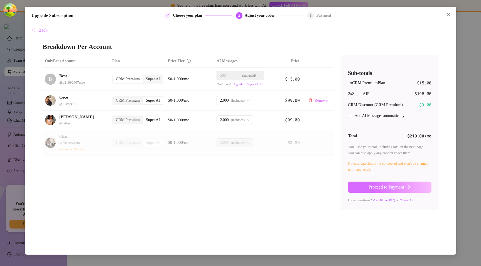
click at [398, 190] on span "Proceed to Payment" at bounding box center [386, 187] width 36 height 5
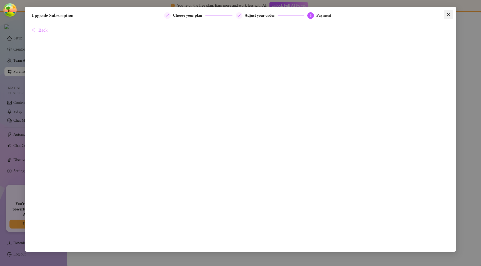
click at [446, 16] on span "Close" at bounding box center [448, 14] width 9 height 4
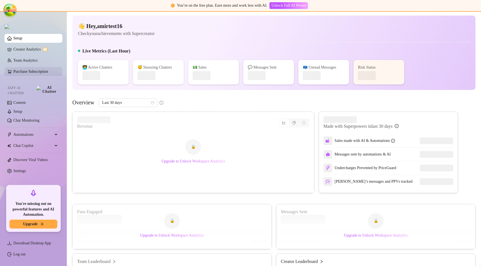
click at [40, 69] on link "Purchase Subscription" at bounding box center [35, 71] width 44 height 9
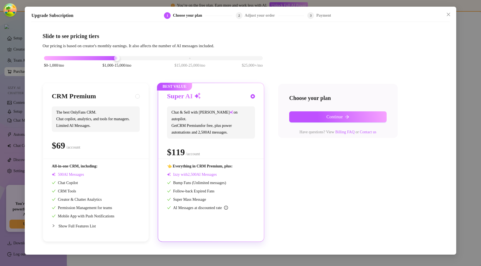
click at [109, 148] on div "$ /account" at bounding box center [96, 146] width 88 height 14
radio input "true"
radio input "false"
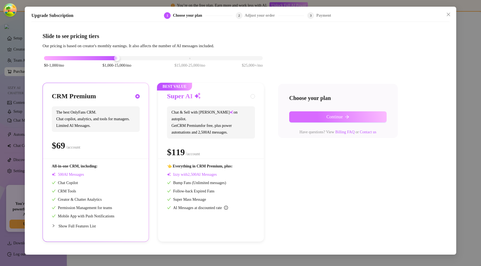
click at [324, 118] on button "Continue" at bounding box center [337, 117] width 97 height 11
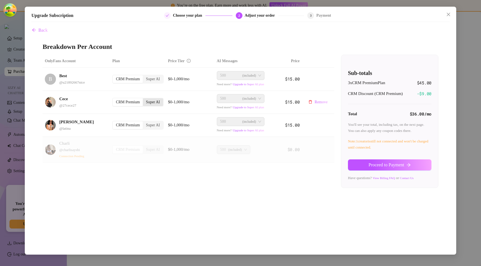
click at [154, 100] on div "Super AI" at bounding box center [153, 102] width 20 height 8
click at [144, 99] on input "Super AI" at bounding box center [144, 99] width 0 height 0
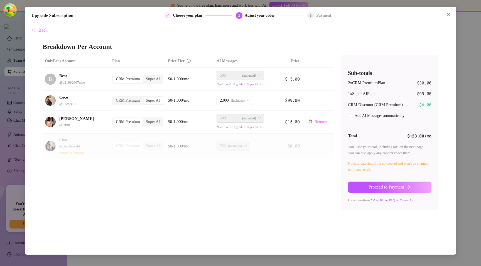
checkbox input "true"
click at [359, 188] on button "Proceed to Payment" at bounding box center [389, 187] width 83 height 11
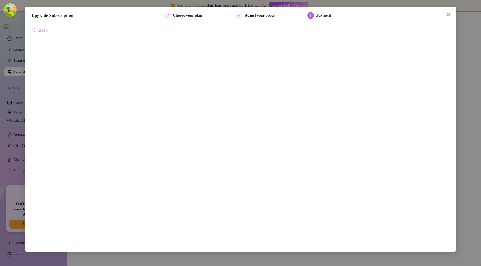
click at [474, 63] on div "Upgrade Subscription Choose your plan Adjust your order 3 Payment Back" at bounding box center [240, 133] width 481 height 266
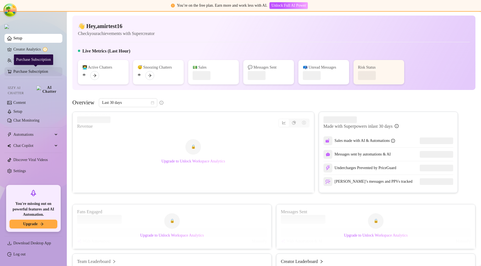
click at [14, 73] on link "Purchase Subscription" at bounding box center [35, 71] width 44 height 9
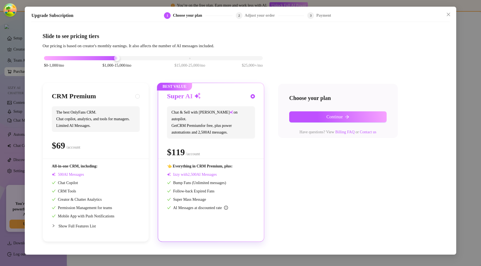
click at [122, 127] on span "The best OnlyFans CRM. Chat copilot, analytics, and tools for managers. Limited…" at bounding box center [96, 120] width 88 height 26
radio input "true"
radio input "false"
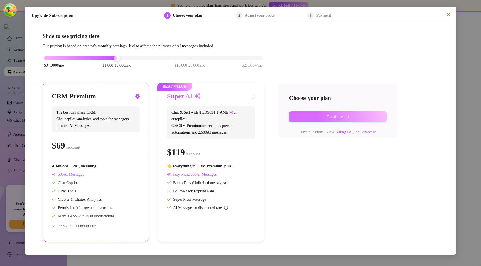
click at [323, 117] on button "Continue" at bounding box center [337, 117] width 97 height 11
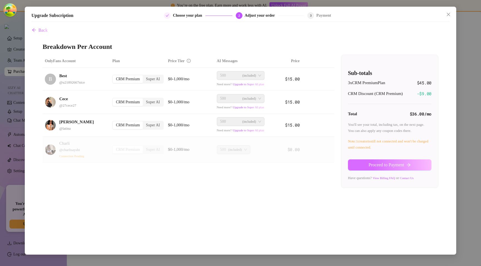
click at [383, 165] on span "Proceed to Payment" at bounding box center [386, 165] width 36 height 5
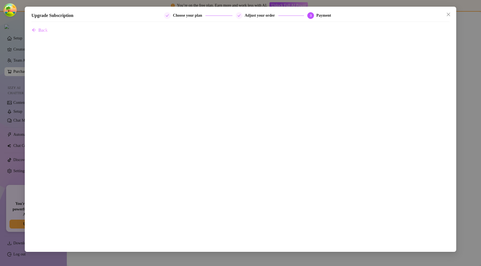
click at [449, 9] on div "Upgrade Subscription Choose your plan Adjust your order 3 Payment Back" at bounding box center [240, 130] width 431 height 246
click at [446, 19] on div "Upgrade Subscription Choose your plan Adjust your order 3 Payment" at bounding box center [240, 17] width 418 height 10
